Goal: Task Accomplishment & Management: Manage account settings

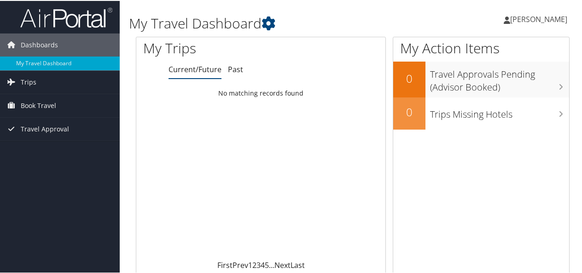
click at [529, 17] on span "[PERSON_NAME]" at bounding box center [538, 18] width 57 height 10
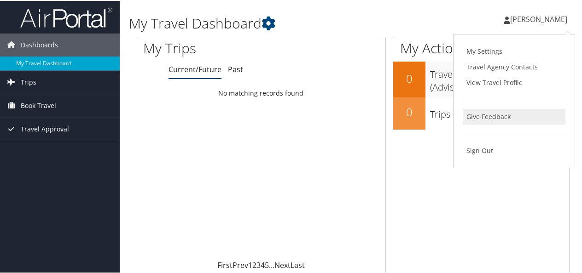
click at [516, 118] on link "Give Feedback" at bounding box center [513, 116] width 103 height 16
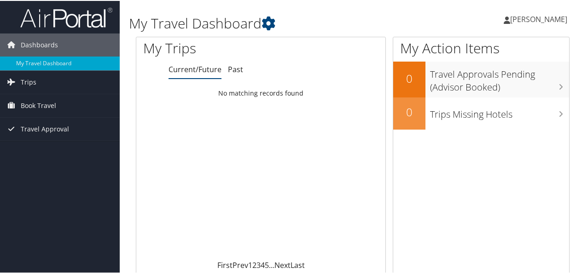
click at [510, 18] on span "[PERSON_NAME]" at bounding box center [538, 18] width 57 height 10
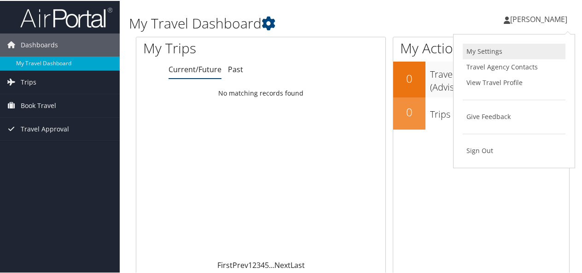
click at [503, 52] on link "My Settings" at bounding box center [513, 51] width 103 height 16
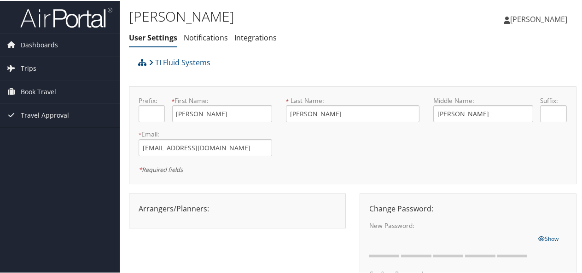
click at [531, 17] on span "[PERSON_NAME]" at bounding box center [538, 18] width 57 height 10
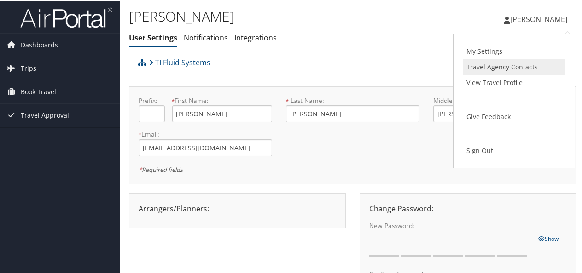
click at [517, 71] on link "Travel Agency Contacts" at bounding box center [513, 66] width 103 height 16
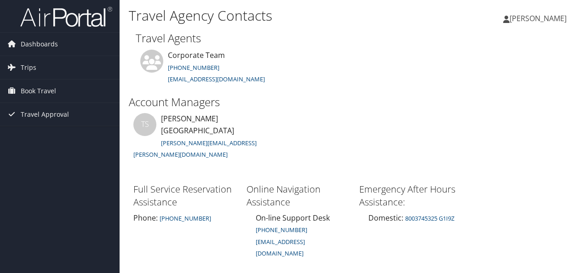
click at [535, 20] on span "[PERSON_NAME]" at bounding box center [538, 18] width 57 height 10
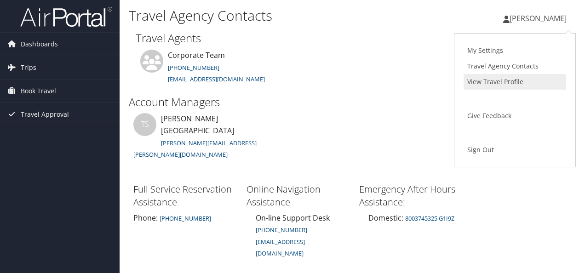
click at [525, 81] on link "View Travel Profile" at bounding box center [515, 82] width 103 height 16
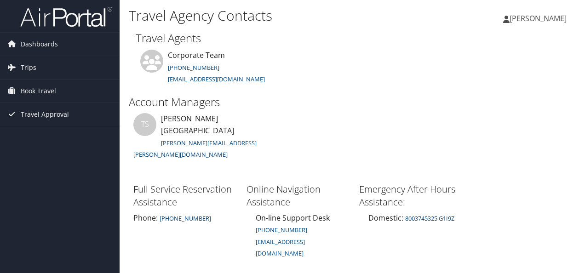
click at [513, 19] on span "[PERSON_NAME]" at bounding box center [538, 18] width 57 height 10
click at [510, 18] on span "[PERSON_NAME]" at bounding box center [538, 18] width 57 height 10
click at [503, 18] on icon at bounding box center [506, 19] width 6 height 7
click at [574, 19] on link "[PERSON_NAME]" at bounding box center [539, 19] width 73 height 28
click at [576, 14] on link "[PERSON_NAME]" at bounding box center [539, 19] width 73 height 28
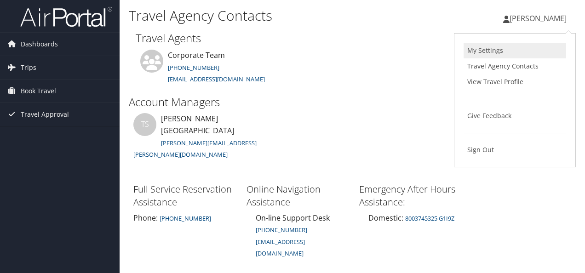
click at [496, 51] on link "My Settings" at bounding box center [515, 51] width 103 height 16
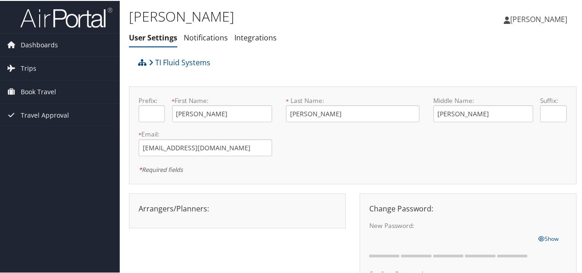
click at [199, 210] on div "Arrangers/Planners: Edit Arrangers & Planners Anita Scarfogliero Anna Mitchell …" at bounding box center [237, 207] width 211 height 11
drag, startPoint x: 252, startPoint y: 209, endPoint x: 262, endPoint y: 206, distance: 10.5
click at [259, 208] on div "Arrangers/Planners: Edit Arrangers & Planners Anita Scarfogliero Anna Mitchell …" at bounding box center [237, 207] width 211 height 11
click at [196, 40] on link "Notifications" at bounding box center [206, 37] width 44 height 10
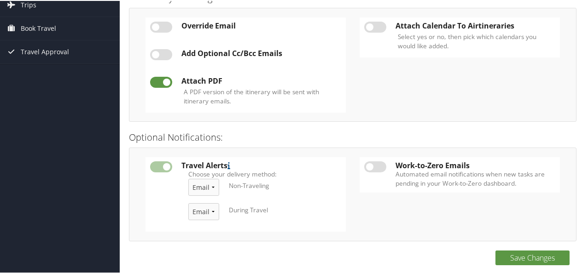
scroll to position [17, 0]
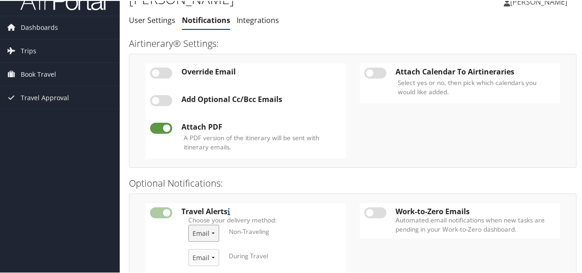
click at [215, 233] on select "Email & Text Text Email" at bounding box center [203, 232] width 31 height 17
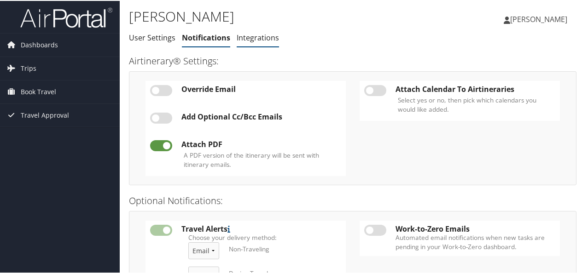
click at [270, 37] on link "Integrations" at bounding box center [257, 37] width 42 height 10
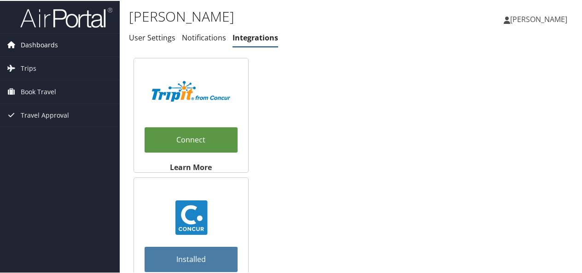
click at [43, 43] on span "Dashboards" at bounding box center [39, 44] width 37 height 23
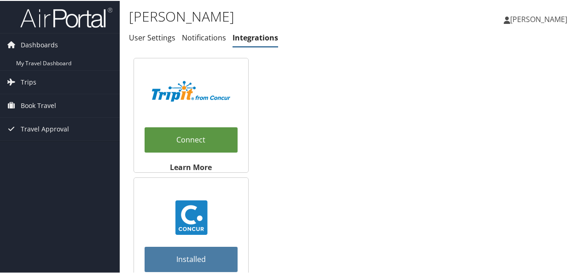
click at [56, 16] on img at bounding box center [66, 17] width 92 height 22
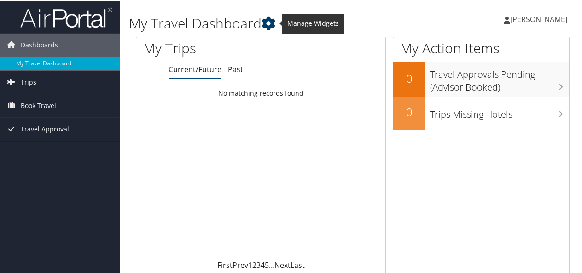
click at [271, 21] on icon at bounding box center [268, 23] width 14 height 14
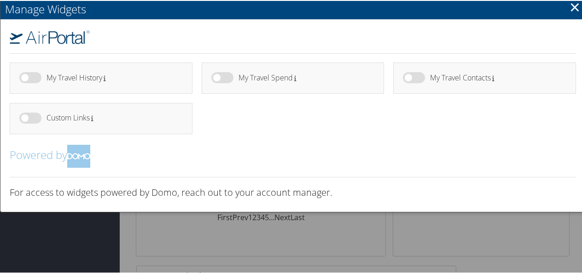
scroll to position [46, 0]
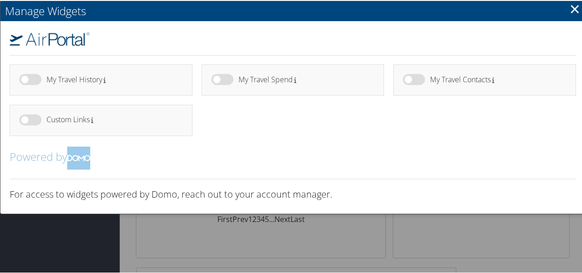
click at [578, 11] on h2 "Manage Widgets" at bounding box center [292, 10] width 584 height 20
click at [574, 10] on link "×" at bounding box center [574, 8] width 11 height 18
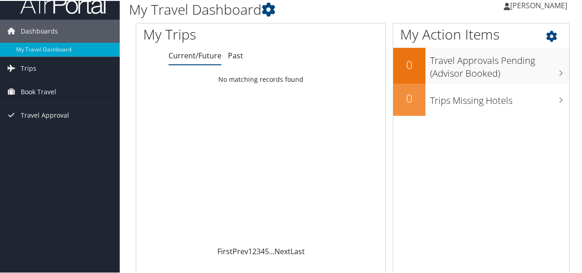
scroll to position [0, 0]
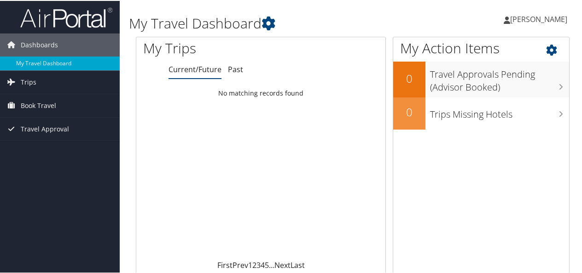
click at [549, 49] on icon at bounding box center [559, 47] width 27 height 16
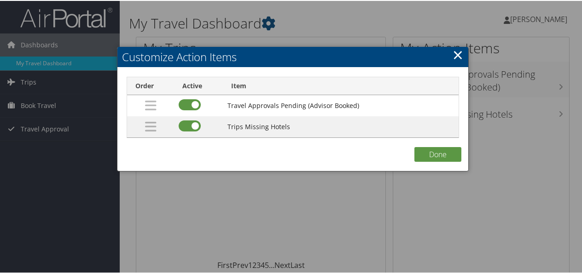
click at [453, 57] on link "×" at bounding box center [457, 54] width 11 height 18
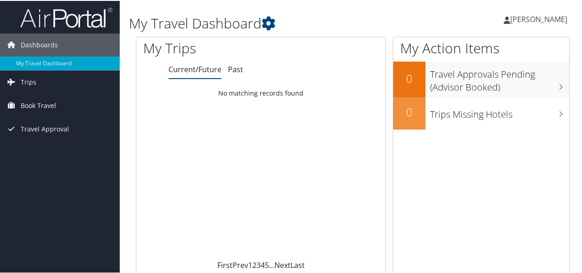
click at [510, 21] on span "[PERSON_NAME]" at bounding box center [538, 18] width 57 height 10
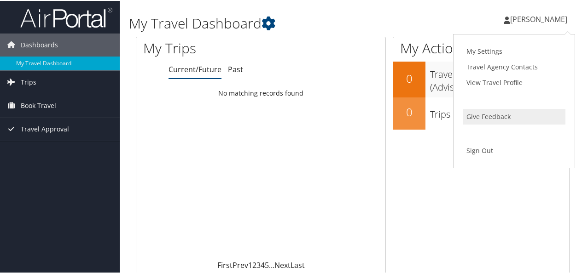
click at [507, 119] on link "Give Feedback" at bounding box center [513, 116] width 103 height 16
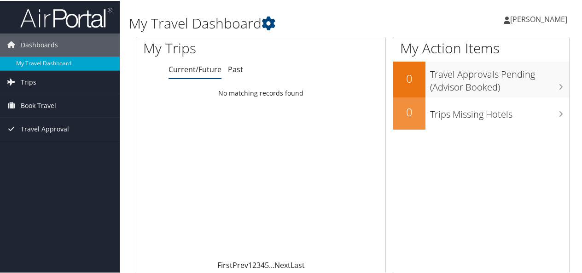
click at [510, 13] on span "[PERSON_NAME]" at bounding box center [538, 18] width 57 height 10
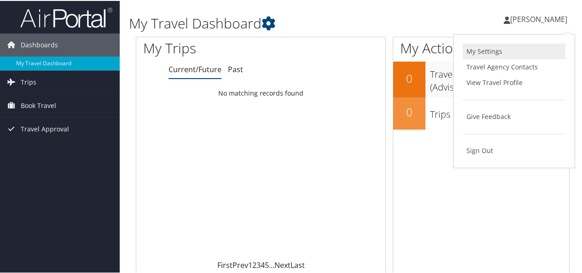
click at [511, 55] on link "My Settings" at bounding box center [513, 51] width 103 height 16
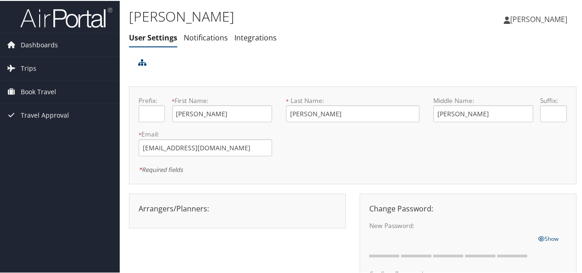
click at [503, 18] on icon at bounding box center [506, 19] width 6 height 7
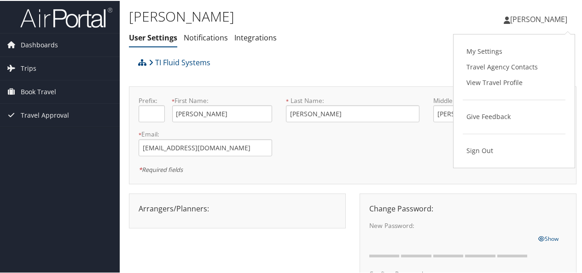
click at [421, 40] on div "Jorge Armando Olivo Jorge Armando Olivo My Settings Travel Agency Contacts View…" at bounding box center [487, 22] width 195 height 35
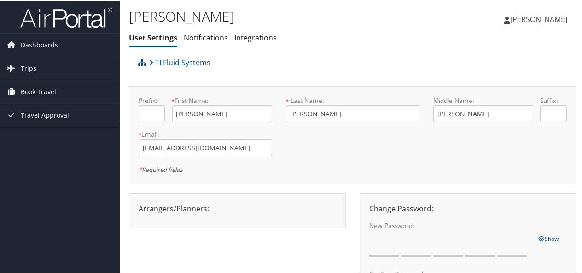
click at [58, 90] on link "Book Travel" at bounding box center [60, 91] width 120 height 23
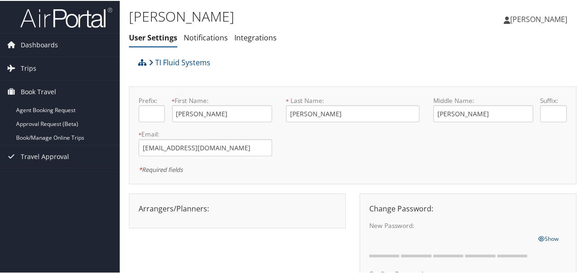
click at [543, 18] on span "[PERSON_NAME]" at bounding box center [538, 18] width 57 height 10
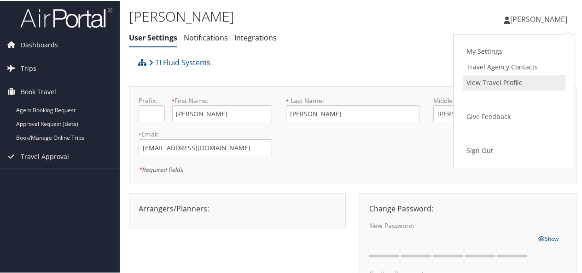
click at [512, 82] on link "View Travel Profile" at bounding box center [513, 82] width 103 height 16
